Goal: Navigation & Orientation: Find specific page/section

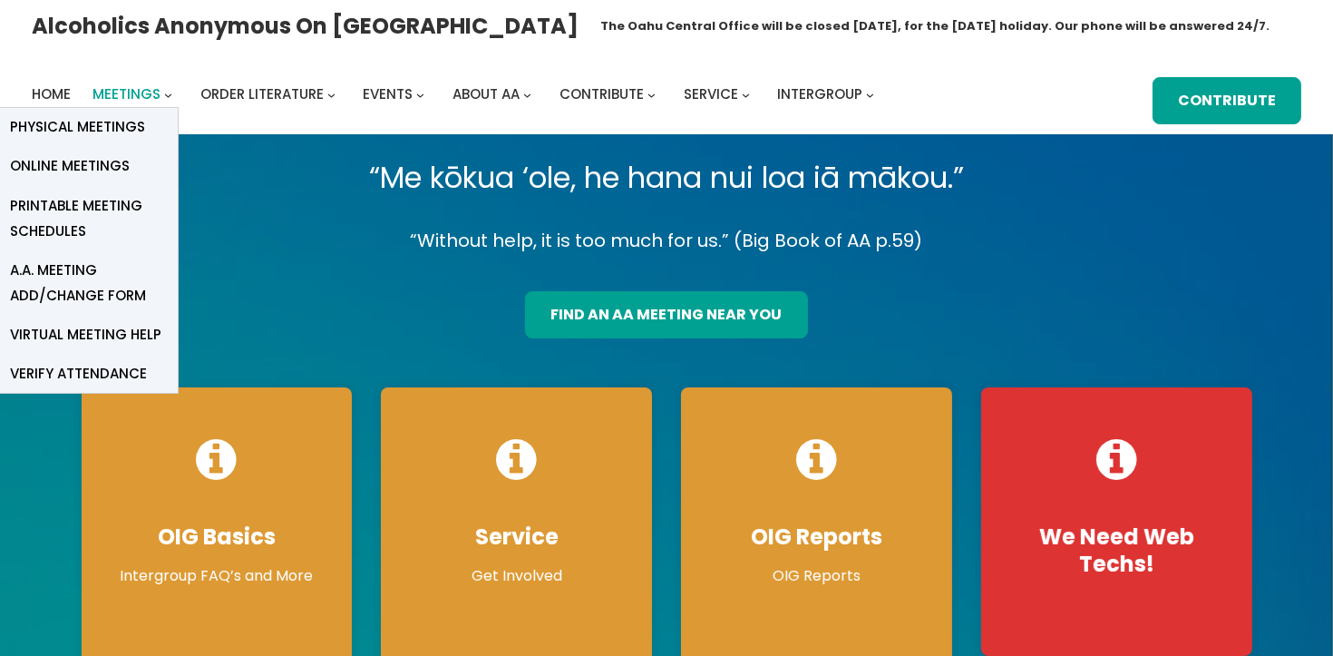
click at [149, 91] on span "Meetings" at bounding box center [126, 93] width 68 height 19
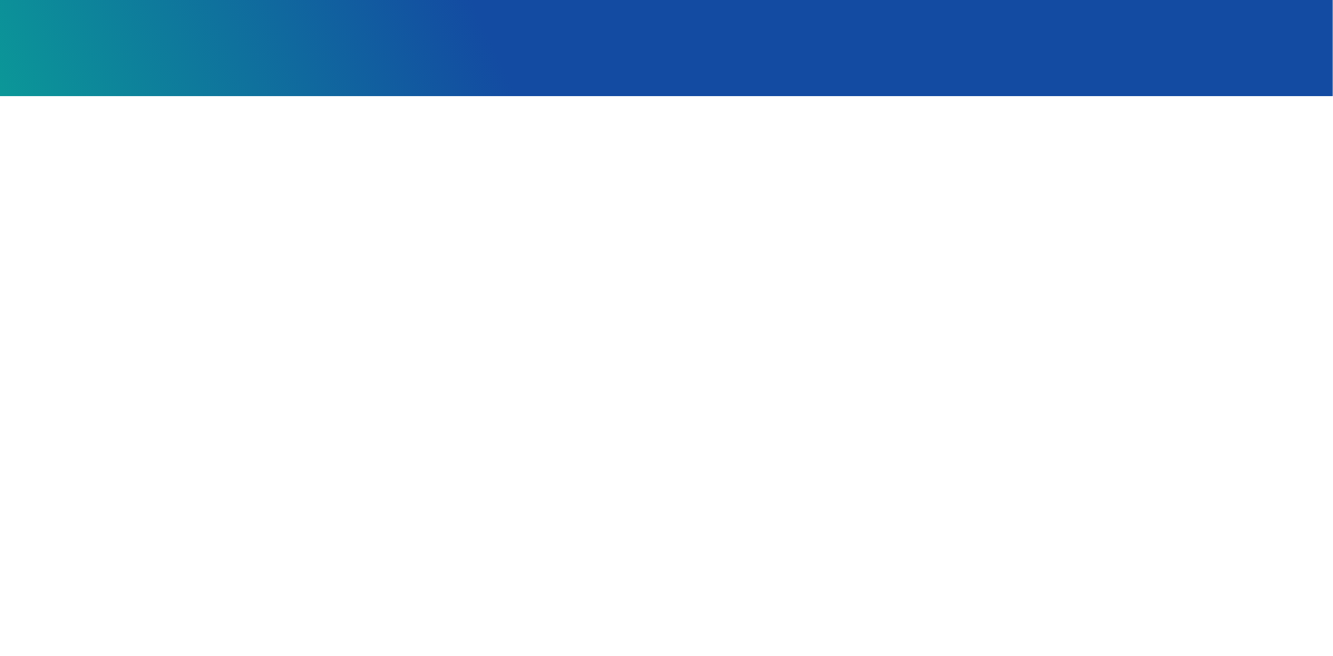
scroll to position [337, 0]
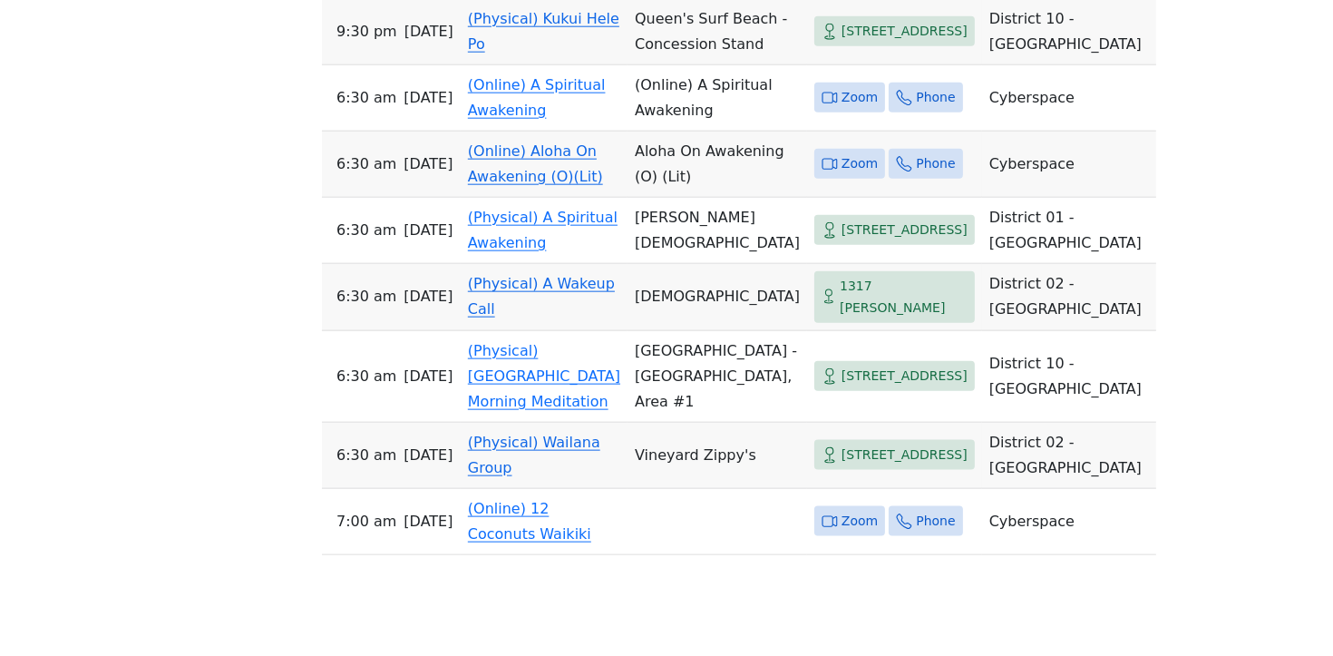
scroll to position [2427, 0]
click at [581, 52] on link "(Physical) Kukui Hele Po" at bounding box center [543, 30] width 151 height 43
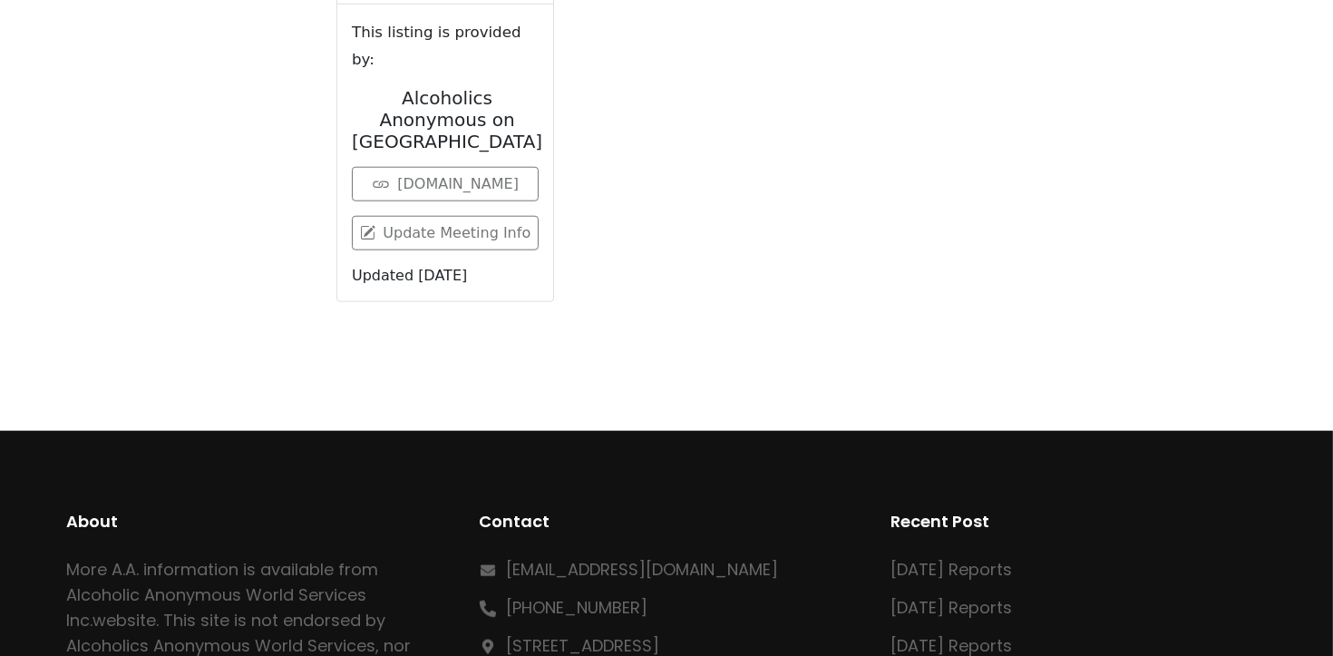
scroll to position [630, 0]
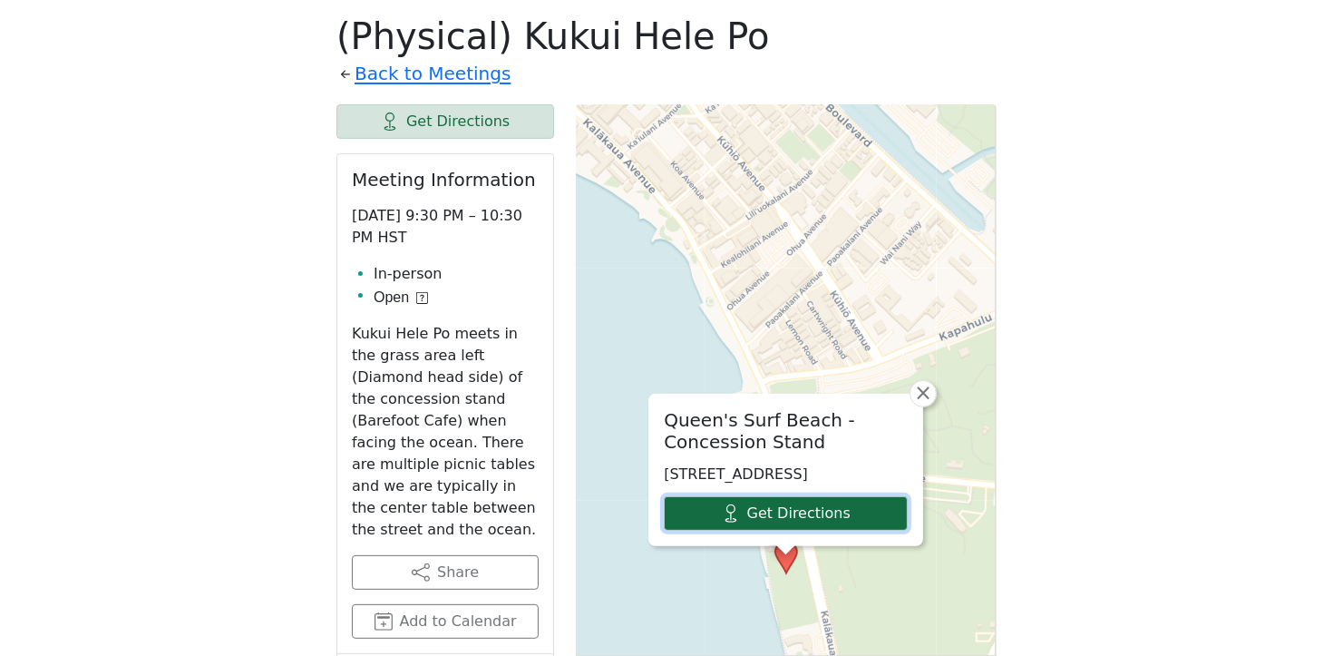
click at [719, 515] on link "Get Directions" at bounding box center [786, 513] width 244 height 34
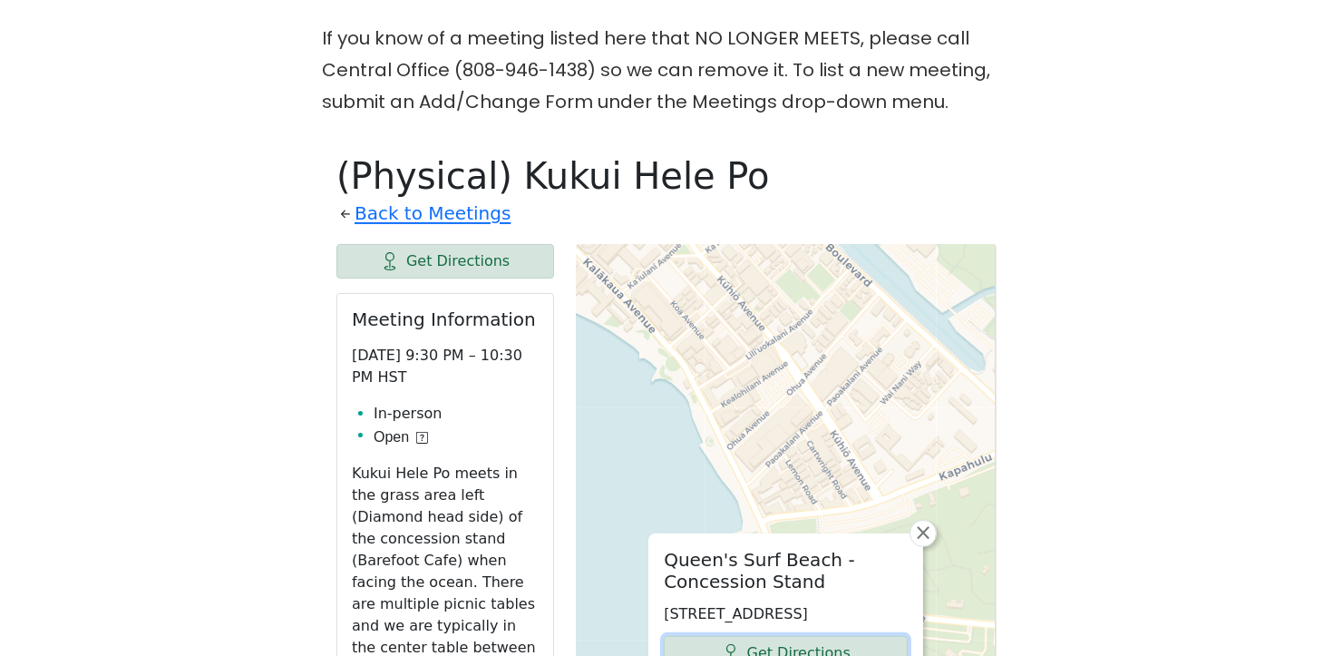
scroll to position [453, 0]
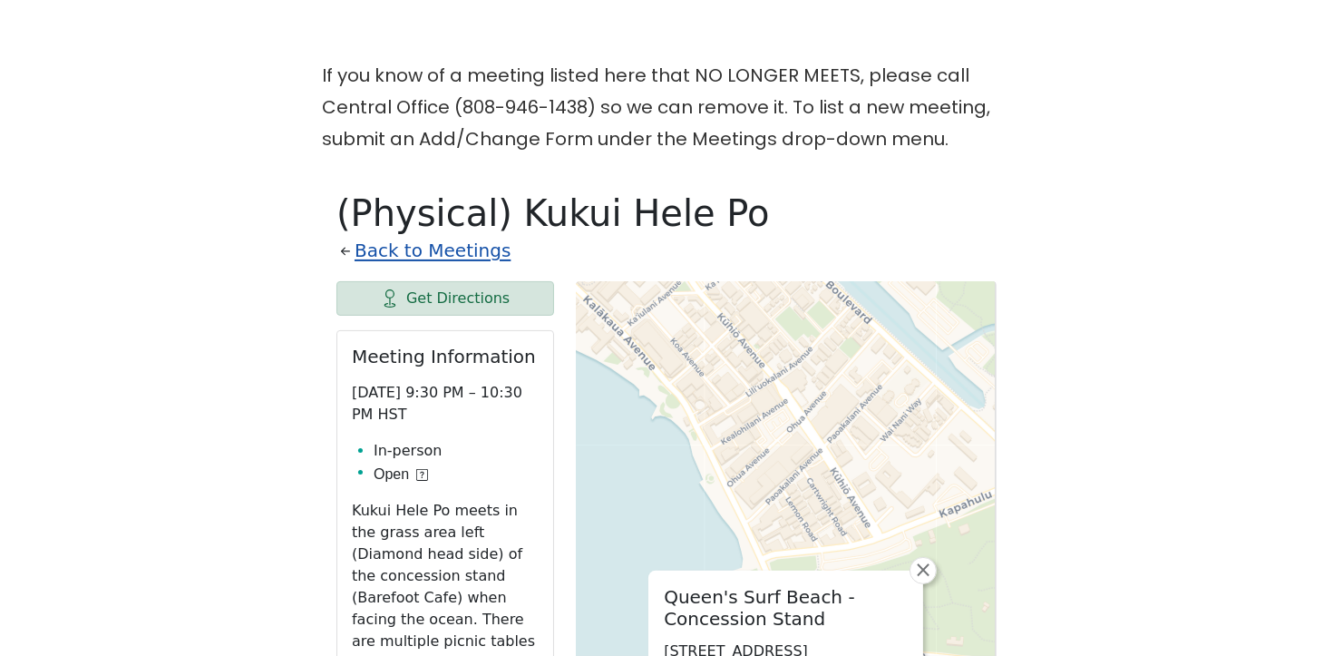
click at [432, 250] on link "Back to Meetings" at bounding box center [433, 251] width 156 height 32
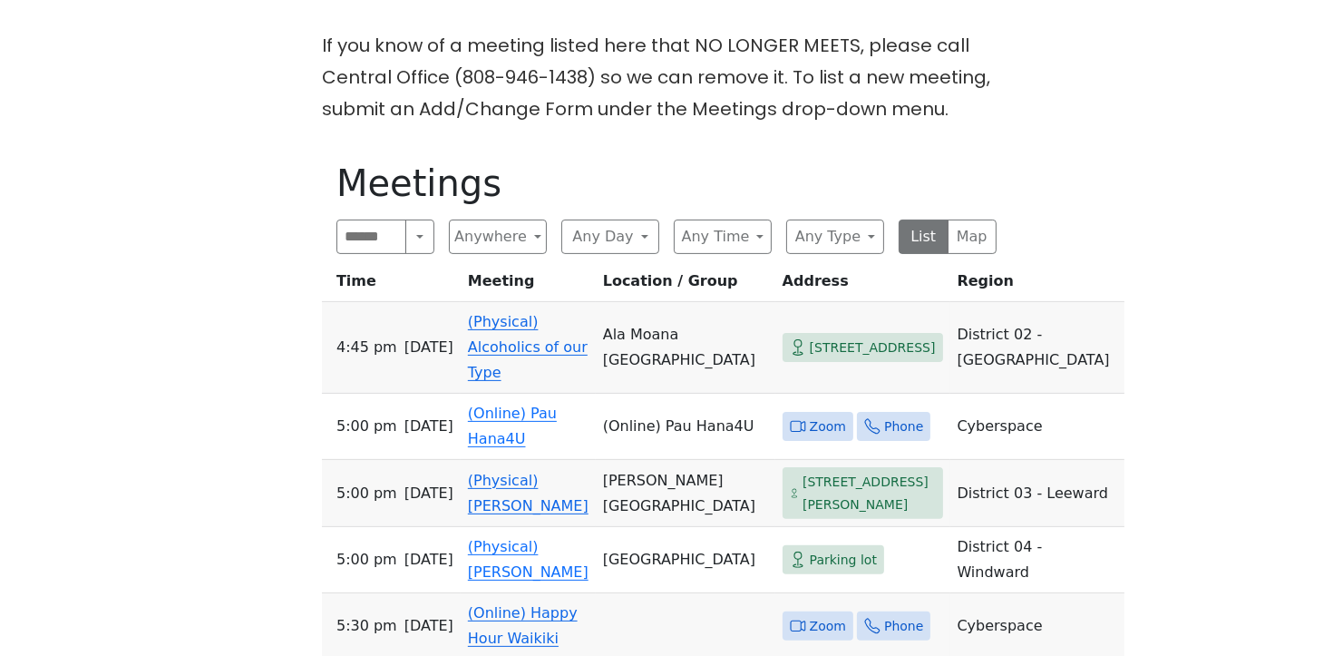
scroll to position [484, 0]
